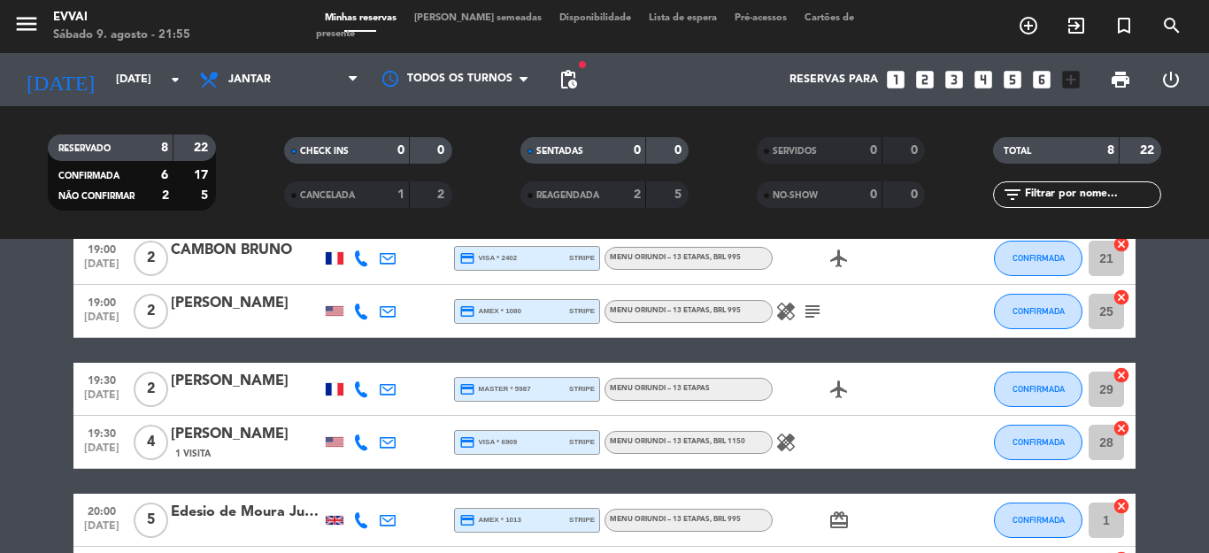
scroll to position [265, 0]
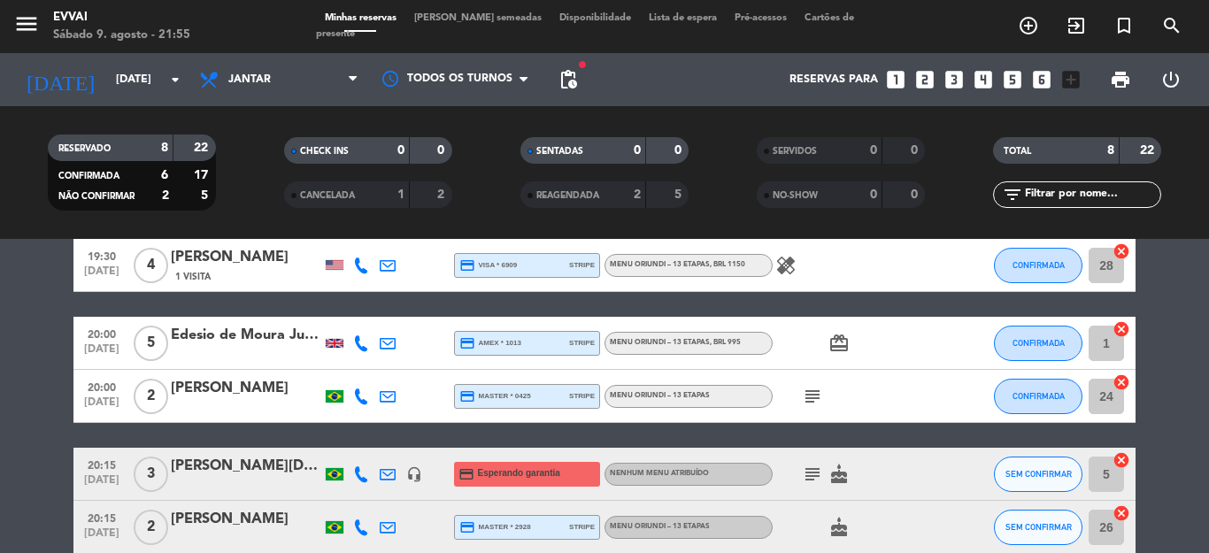
click at [835, 344] on icon "card_giftcard" at bounding box center [838, 343] width 21 height 21
click at [858, 358] on div "card_giftcard SO UM PRESENTE" at bounding box center [852, 343] width 159 height 52
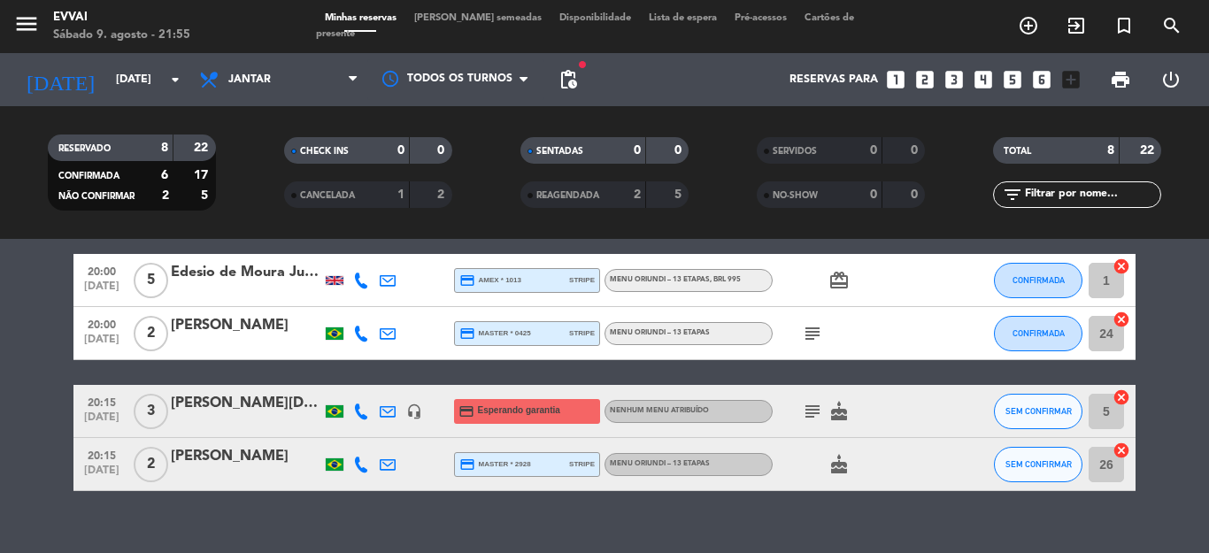
scroll to position [355, 0]
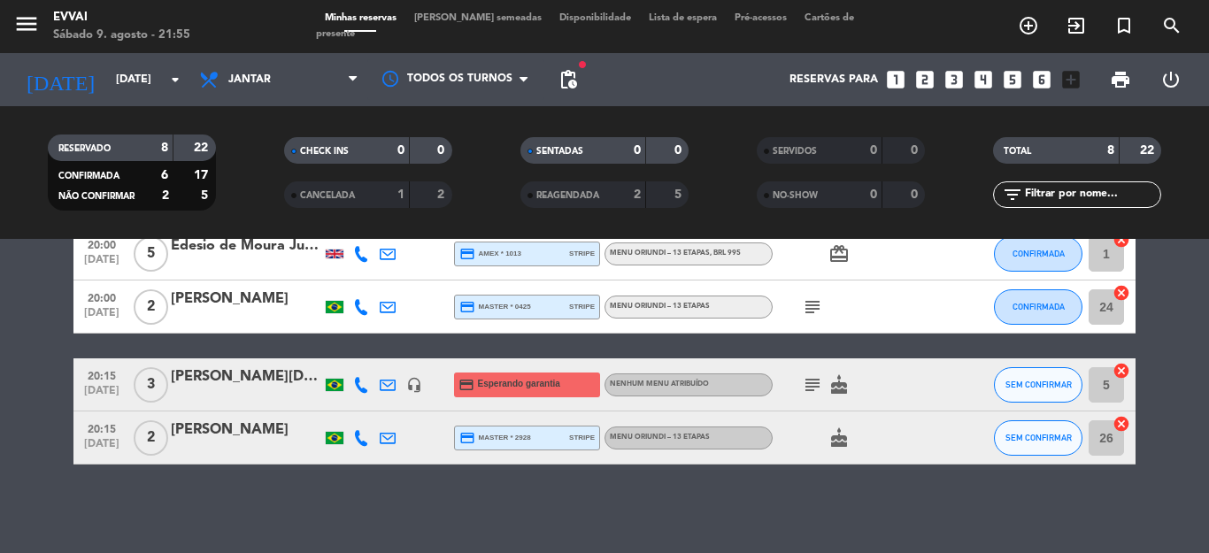
click at [838, 388] on icon "cake" at bounding box center [838, 384] width 21 height 21
click at [828, 445] on icon "cake" at bounding box center [838, 437] width 21 height 21
click at [806, 381] on icon "subject" at bounding box center [812, 384] width 21 height 21
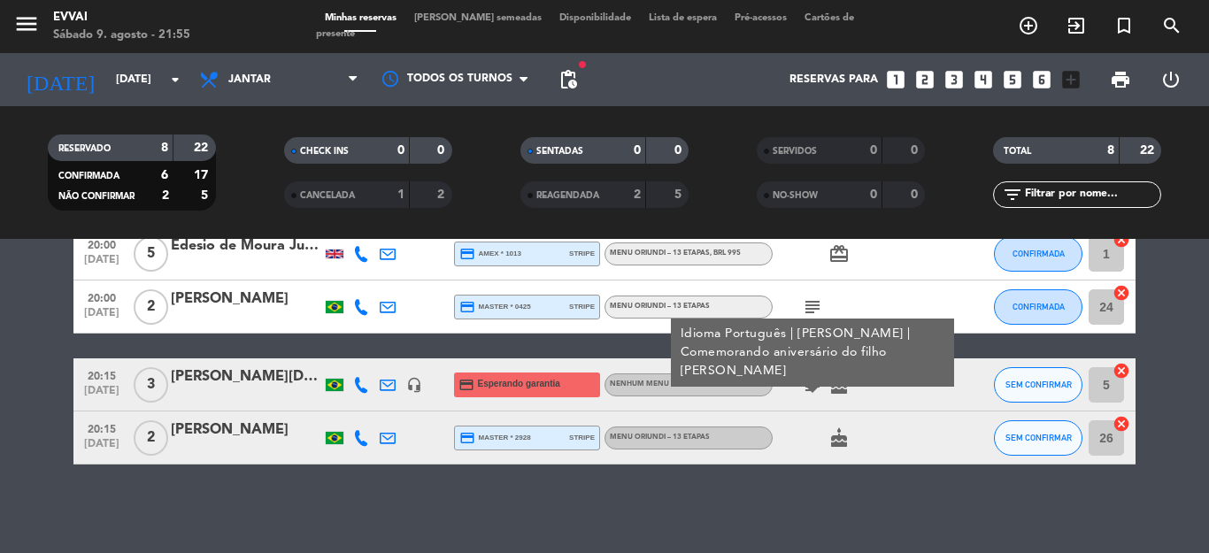
click at [806, 381] on icon "subject" at bounding box center [812, 384] width 21 height 21
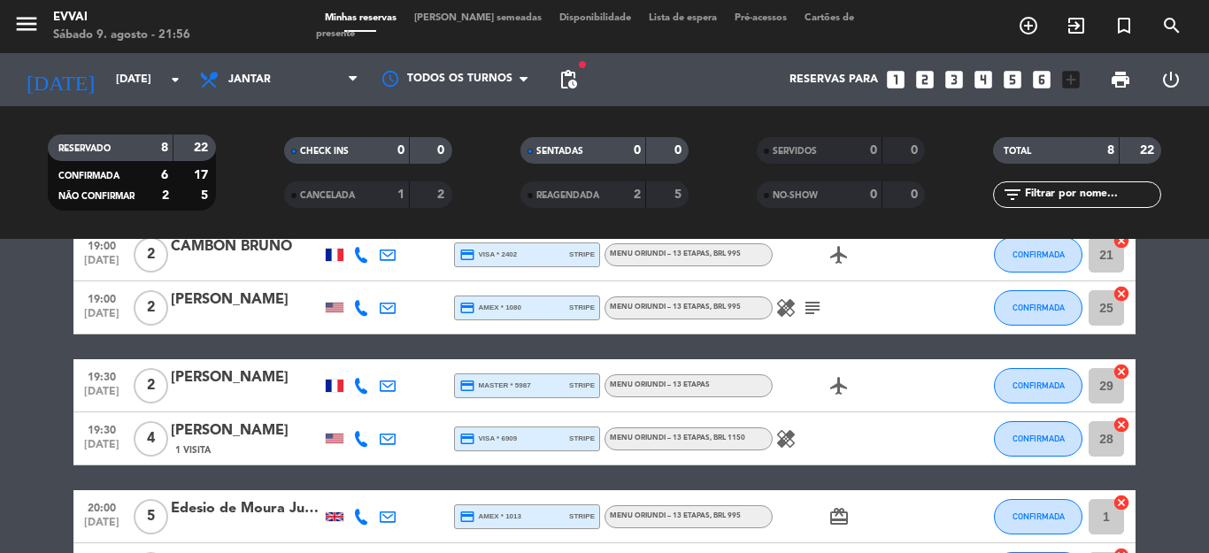
scroll to position [89, 0]
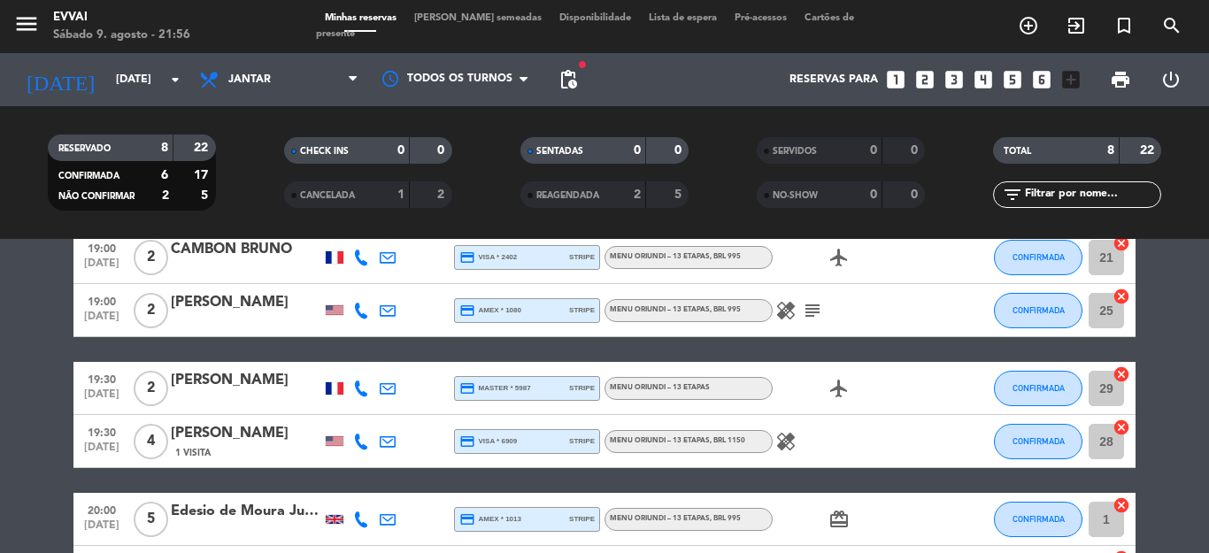
click at [831, 390] on icon "airplanemode_active" at bounding box center [838, 388] width 21 height 21
click at [813, 388] on div "airplanemode_active VIAGEM" at bounding box center [852, 388] width 159 height 52
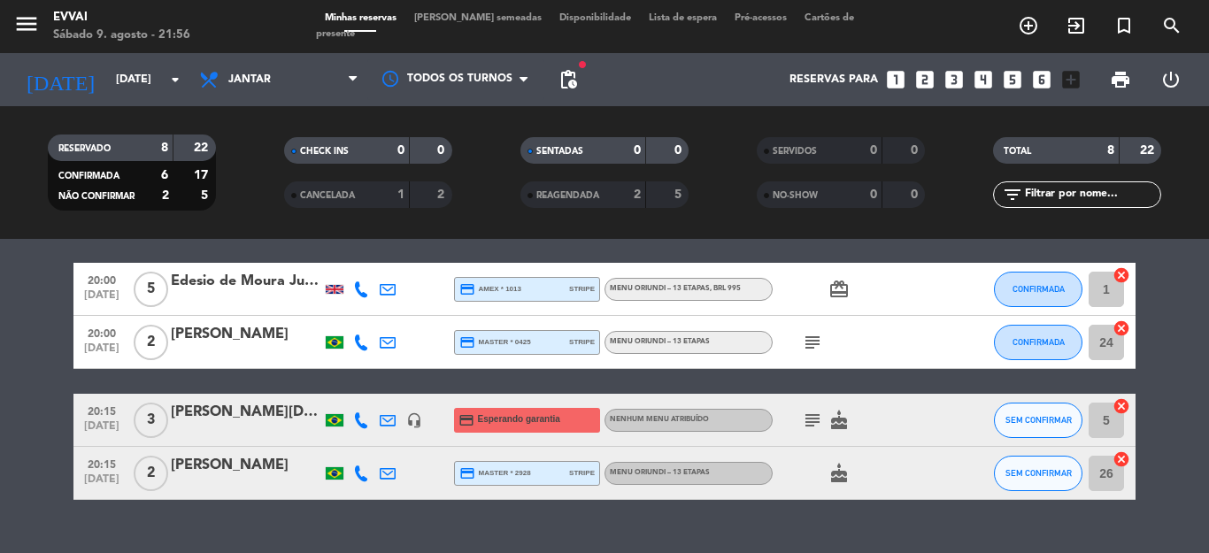
scroll to position [355, 0]
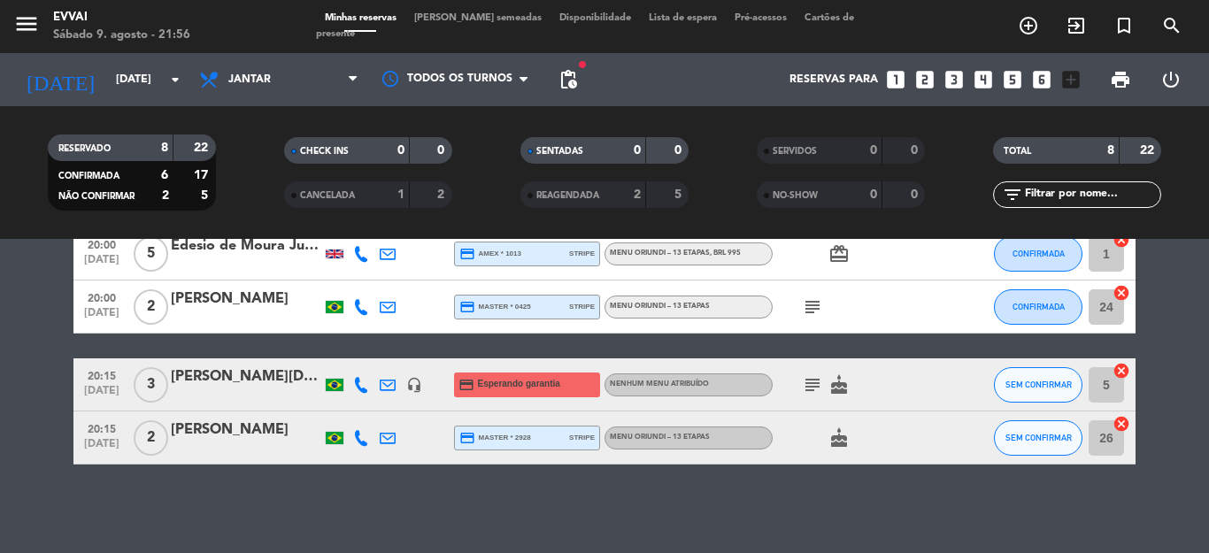
click at [802, 313] on icon "subject" at bounding box center [812, 306] width 21 height 21
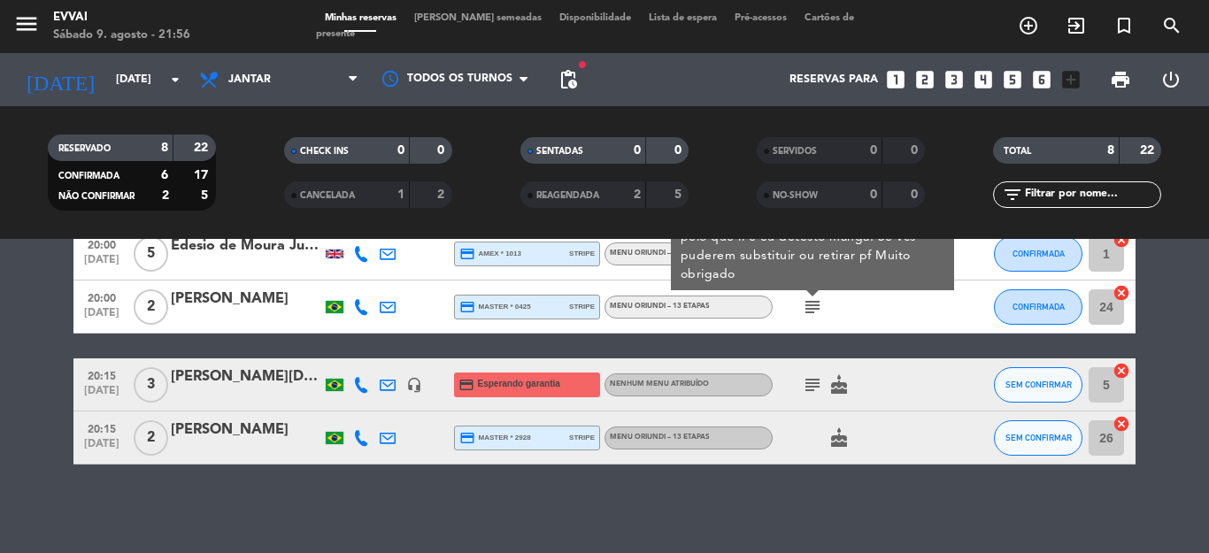
scroll to position [266, 0]
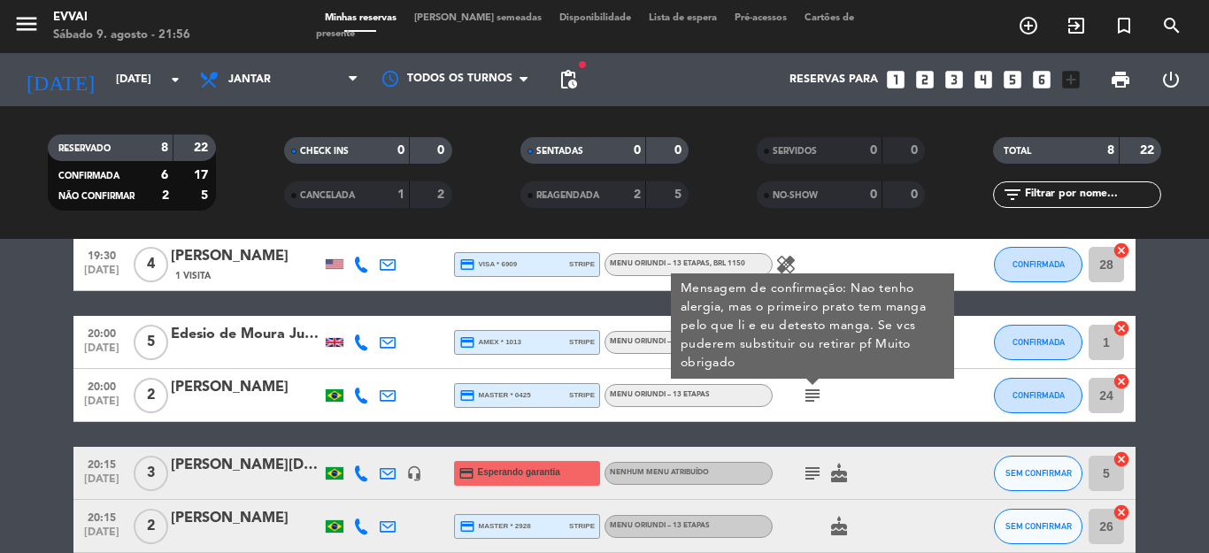
click at [887, 442] on div "19:00 [DATE] 2 CAMBON BRUNO credit_card visa * 2402 stripe Menu Oriundi – 13 et…" at bounding box center [604, 303] width 1062 height 499
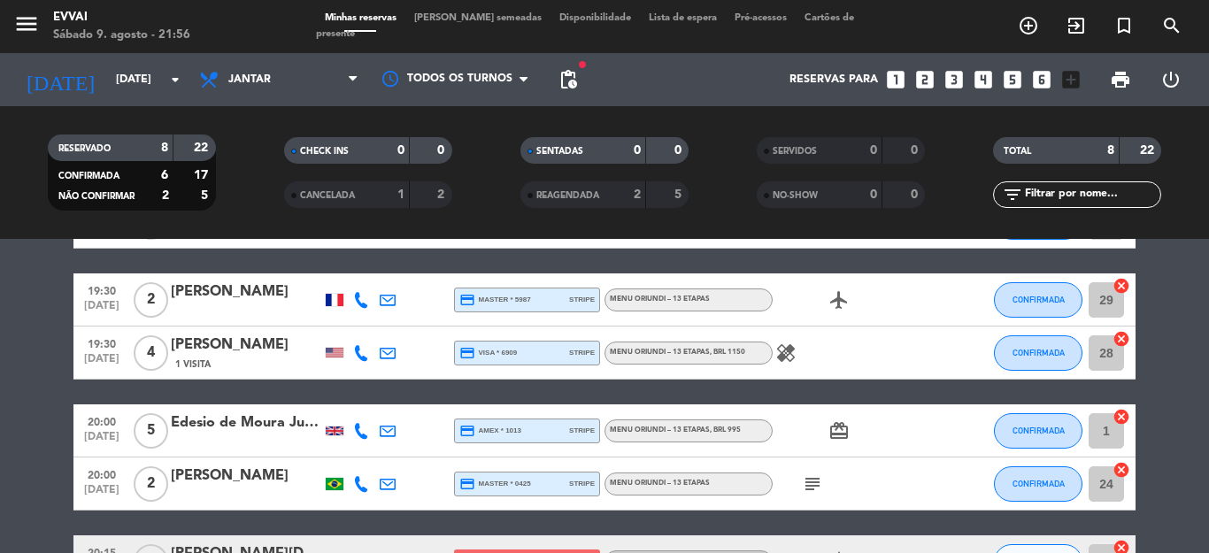
scroll to position [0, 0]
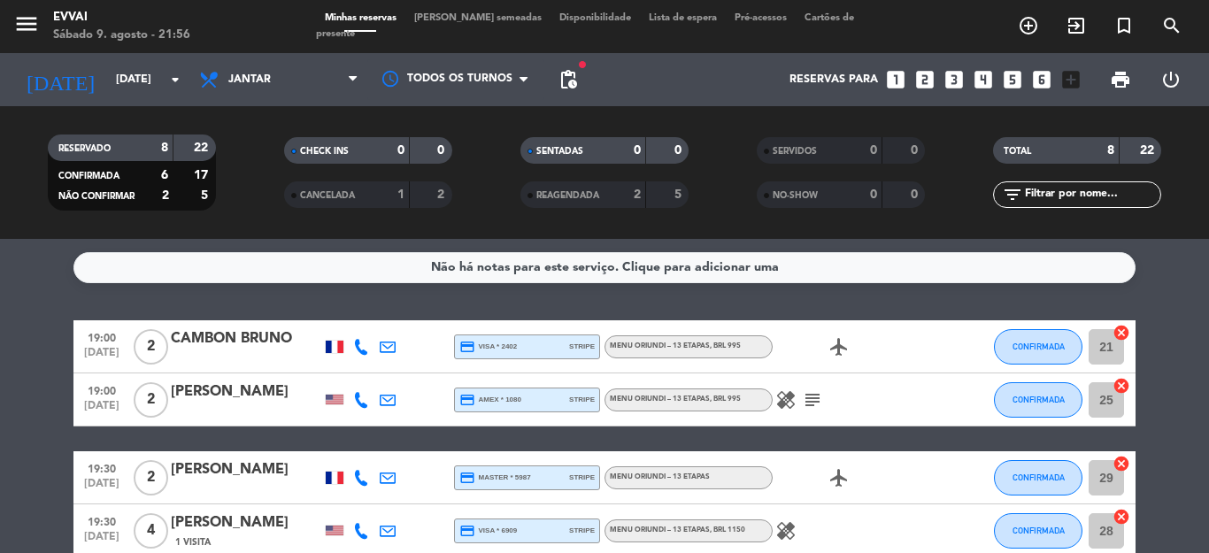
click at [802, 396] on icon "subject" at bounding box center [812, 399] width 21 height 21
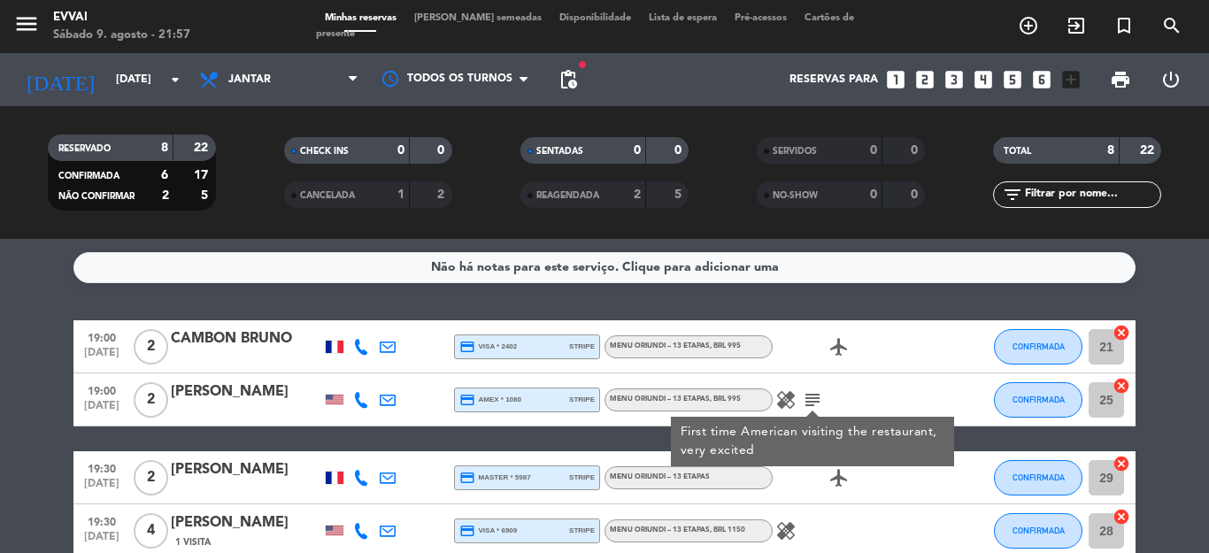
click at [802, 396] on icon "subject" at bounding box center [812, 399] width 21 height 21
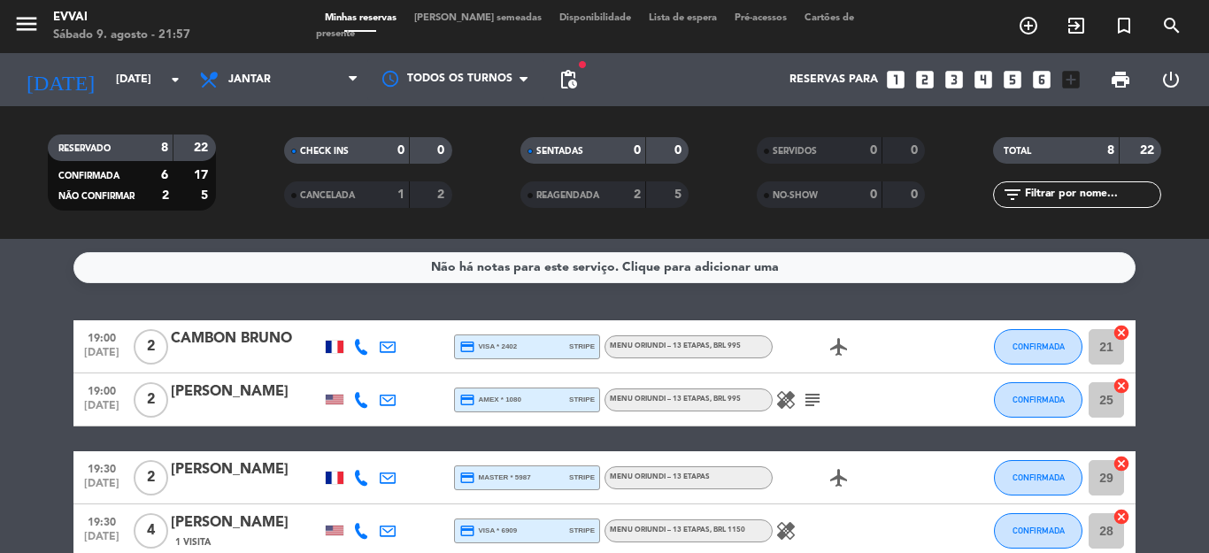
click at [785, 456] on div "airplanemode_active" at bounding box center [852, 477] width 159 height 52
click at [173, 359] on div at bounding box center [246, 358] width 150 height 14
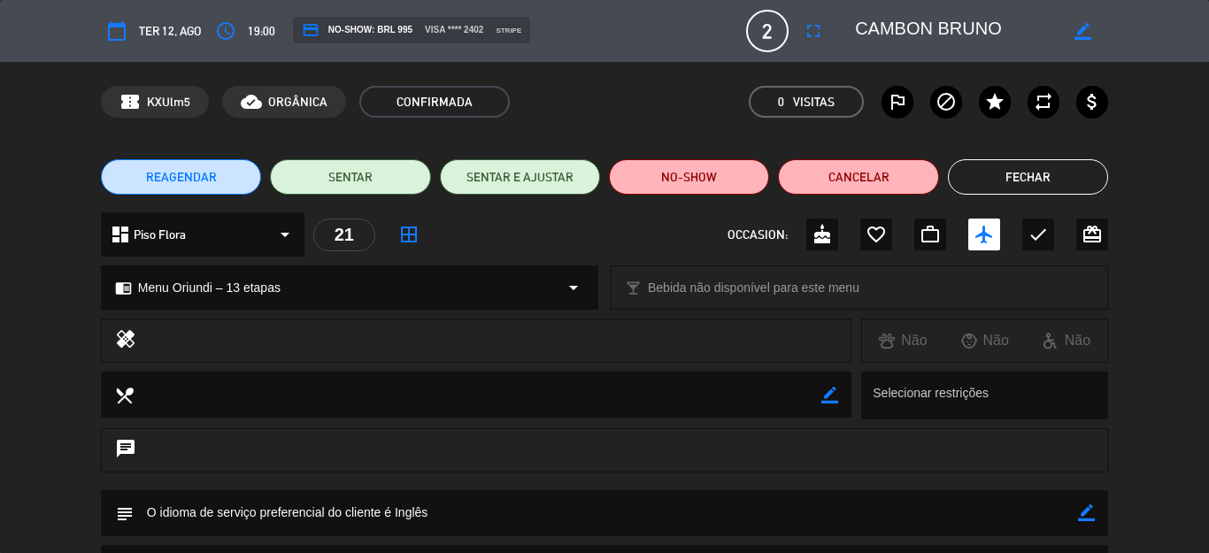
click at [181, 35] on span "Ter 12, ago" at bounding box center [170, 31] width 62 height 20
